Goal: Transaction & Acquisition: Download file/media

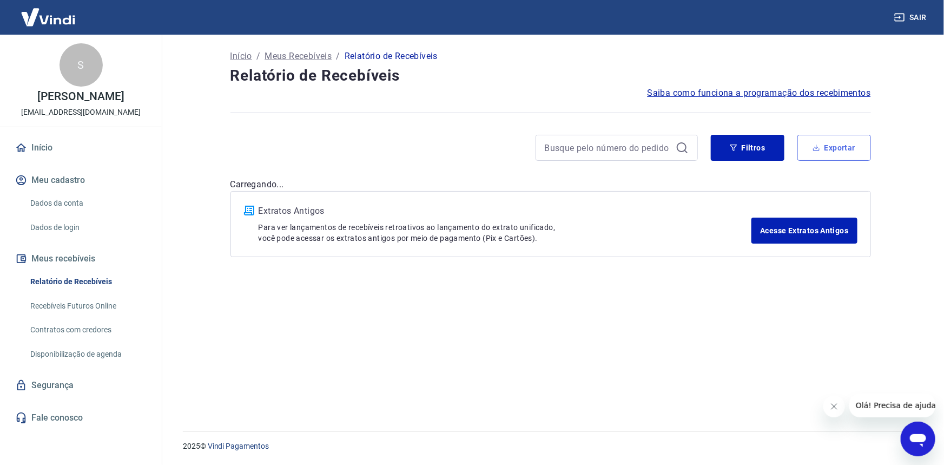
click at [853, 149] on button "Exportar" at bounding box center [835, 148] width 74 height 26
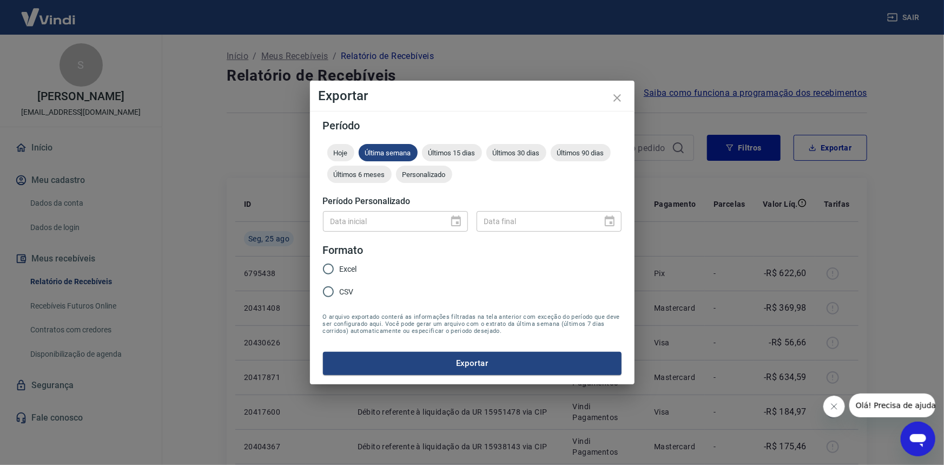
drag, startPoint x: 462, startPoint y: 219, endPoint x: 447, endPoint y: 222, distance: 15.4
click at [462, 219] on div "Data inicial" at bounding box center [395, 221] width 145 height 20
click at [443, 223] on div "Data inicial" at bounding box center [395, 221] width 145 height 20
click at [420, 161] on div "Hoje Última semana Últimos 15 dias Últimos 30 dias Últimos 90 dias Últimos 6 me…" at bounding box center [472, 165] width 299 height 43
click at [420, 175] on span "Personalizado" at bounding box center [424, 174] width 56 height 8
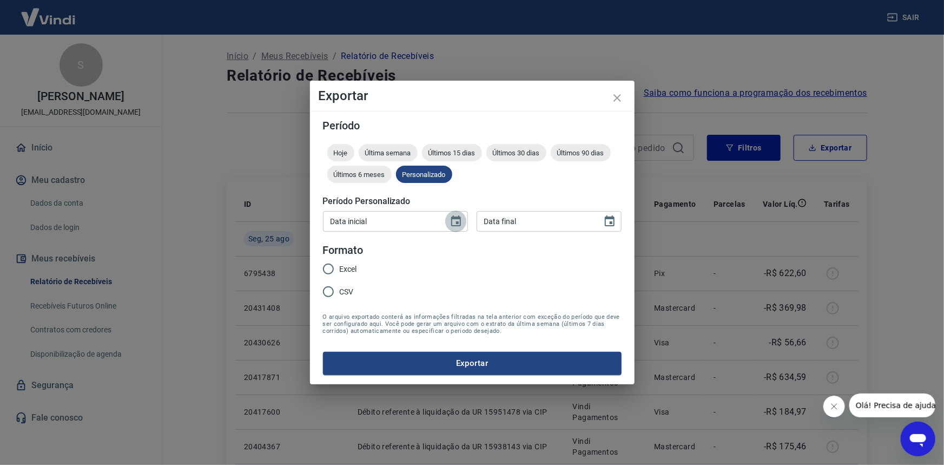
click at [461, 220] on icon "Choose date" at bounding box center [456, 221] width 13 height 13
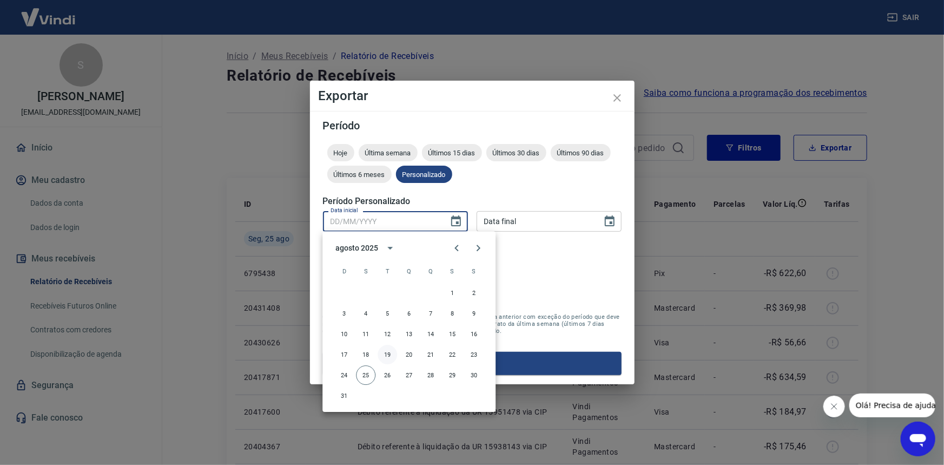
click at [390, 356] on button "19" at bounding box center [387, 354] width 19 height 19
type input "[DATE]"
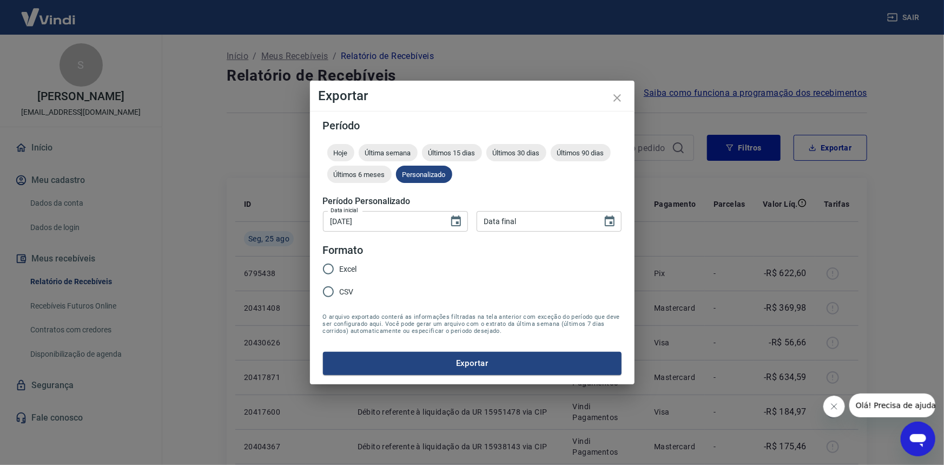
type input "DD/MM/YYYY"
click at [538, 217] on input "DD/MM/YYYY" at bounding box center [536, 221] width 118 height 20
click at [609, 216] on icon "Choose date" at bounding box center [609, 221] width 13 height 13
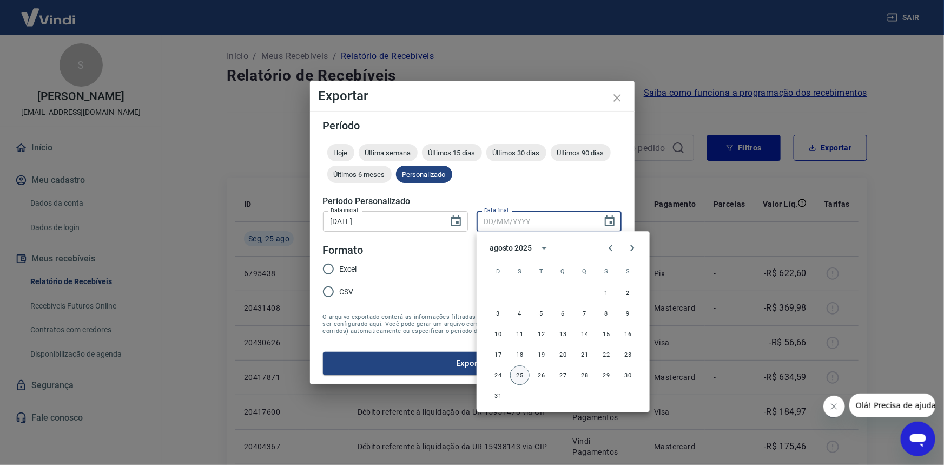
click at [518, 370] on button "25" at bounding box center [519, 374] width 19 height 19
type input "[DATE]"
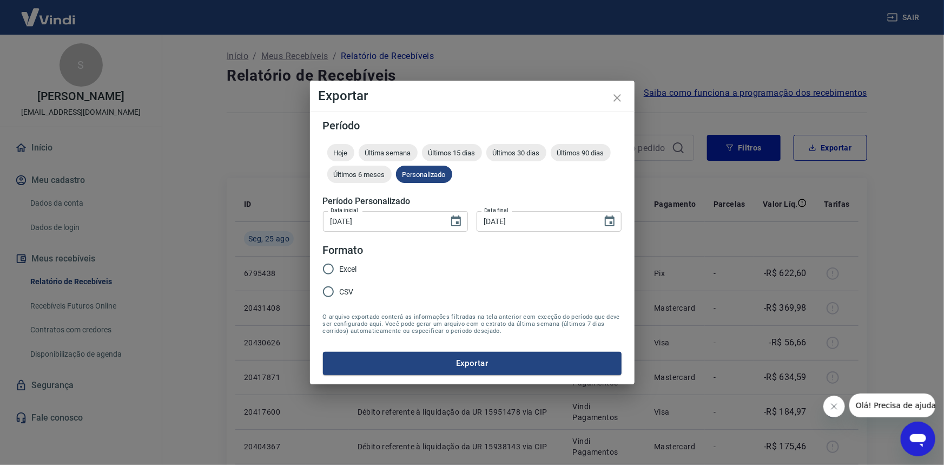
click at [352, 271] on span "Excel" at bounding box center [348, 269] width 17 height 11
click at [340, 271] on input "Excel" at bounding box center [328, 269] width 23 height 23
radio input "true"
click at [389, 368] on button "Exportar" at bounding box center [472, 363] width 299 height 23
